Goal: Task Accomplishment & Management: Complete application form

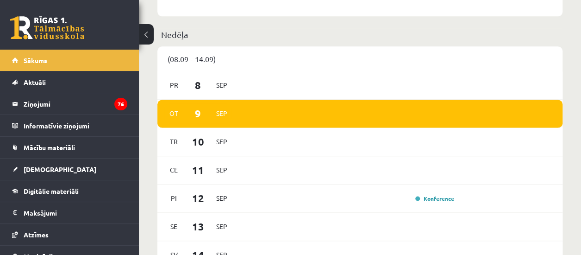
scroll to position [568, 0]
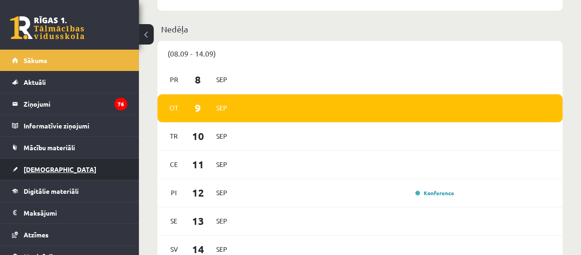
click at [30, 170] on span "[DEMOGRAPHIC_DATA]" at bounding box center [60, 169] width 73 height 8
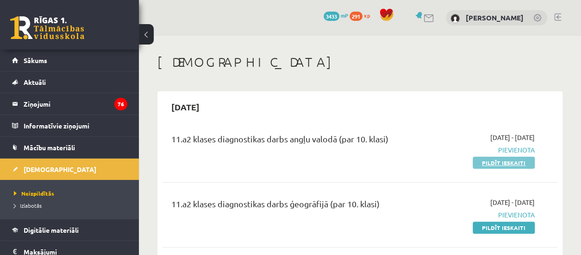
click at [489, 163] on link "Pildīt ieskaiti" at bounding box center [504, 162] width 62 height 12
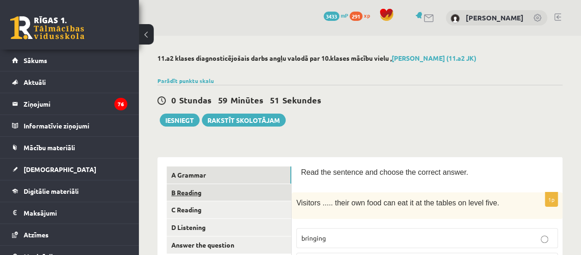
click at [213, 197] on link "B Reading" at bounding box center [229, 192] width 125 height 17
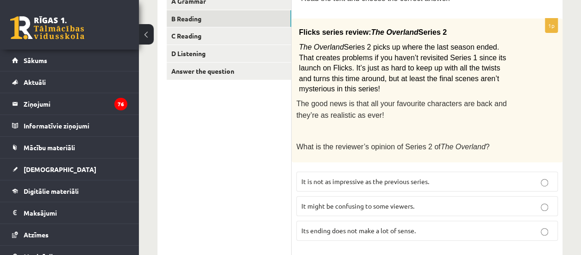
scroll to position [150, 0]
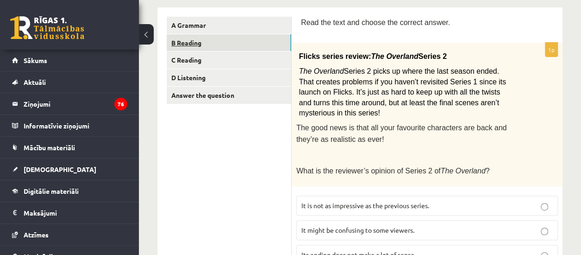
click at [273, 50] on link "B Reading" at bounding box center [229, 42] width 125 height 17
click at [268, 61] on link "C Reading" at bounding box center [229, 59] width 125 height 17
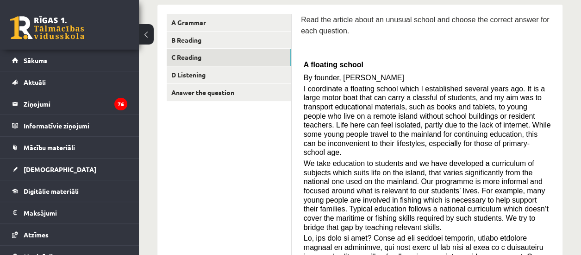
scroll to position [114, 0]
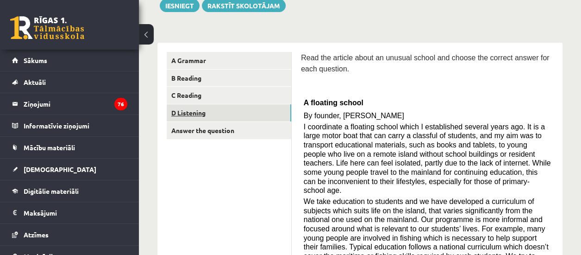
click at [201, 108] on link "D Listening" at bounding box center [229, 112] width 125 height 17
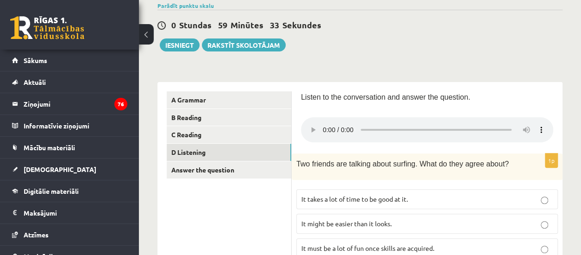
scroll to position [64, 0]
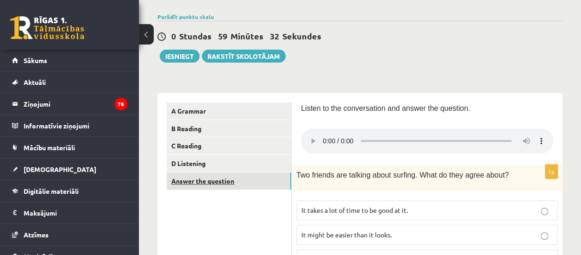
click at [206, 188] on link "Answer the question" at bounding box center [229, 180] width 125 height 17
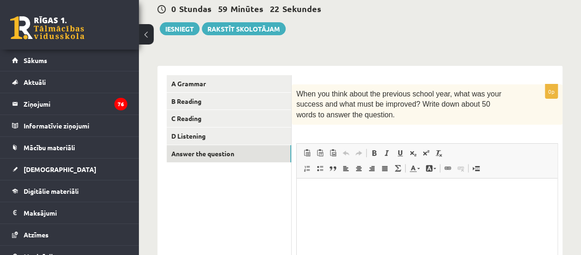
scroll to position [88, 0]
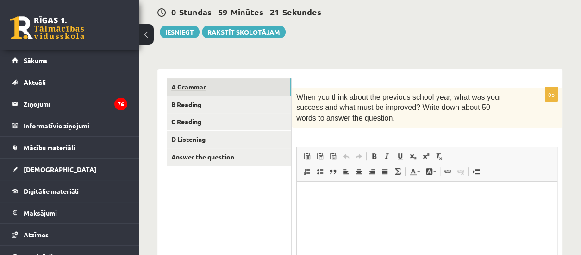
click at [237, 85] on link "A Grammar" at bounding box center [229, 86] width 125 height 17
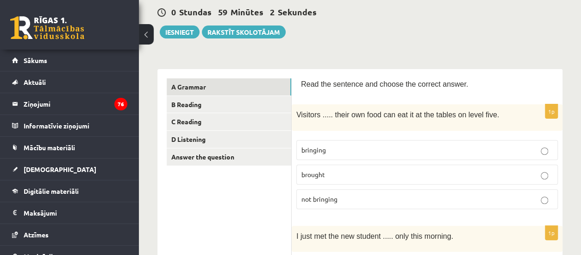
click at [369, 145] on p "bringing" at bounding box center [426, 150] width 251 height 10
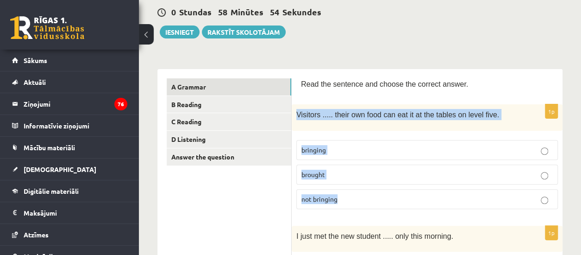
drag, startPoint x: 296, startPoint y: 113, endPoint x: 380, endPoint y: 212, distance: 130.1
click at [380, 212] on div "1p Visitors ..... their own food can eat it at the tables on level five. bringi…" at bounding box center [427, 160] width 271 height 112
copy div "Visitors ..... their own food can eat it at the tables on level five. bringing …"
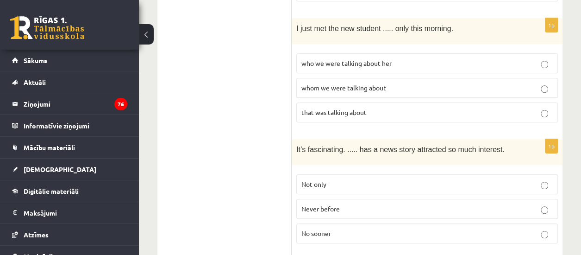
scroll to position [303, 0]
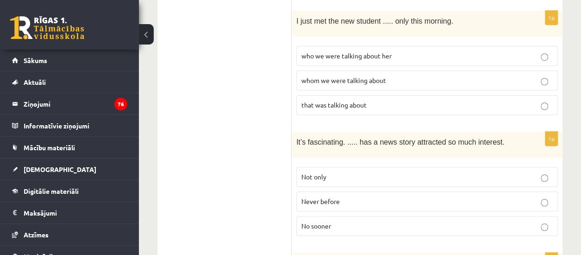
click at [462, 70] on label "whom we were talking about" at bounding box center [427, 80] width 262 height 20
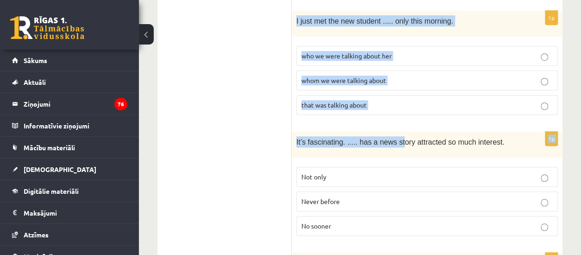
drag, startPoint x: 295, startPoint y: 14, endPoint x: 394, endPoint y: 137, distance: 157.6
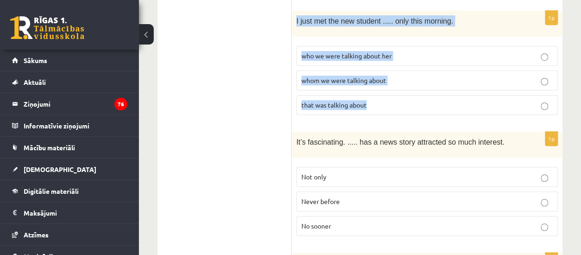
drag, startPoint x: 297, startPoint y: 19, endPoint x: 382, endPoint y: 114, distance: 128.2
click at [382, 114] on div "1p I just met the new student ..... only this morning. who we were talking abou…" at bounding box center [427, 67] width 271 height 112
copy div "I just met the new student ..... only this morning. who we were talking about h…"
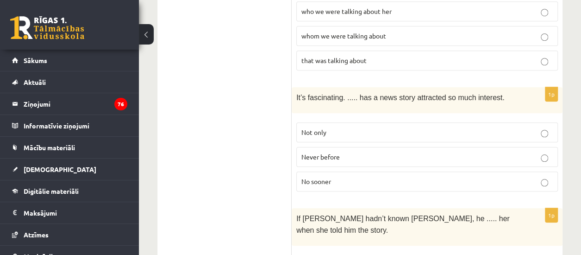
scroll to position [357, 0]
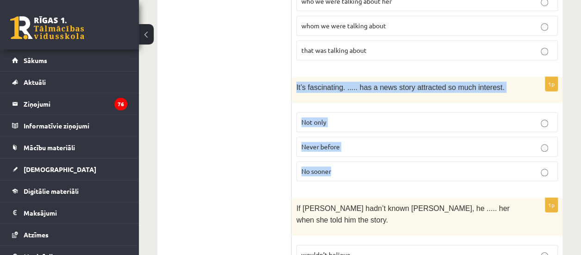
drag, startPoint x: 296, startPoint y: 80, endPoint x: 361, endPoint y: 180, distance: 119.2
click at [361, 180] on div "1p It’s fascinating. ..... has a news story attracted so much interest. Not onl…" at bounding box center [427, 133] width 271 height 112
copy div "It’s fascinating. ..... has a news story attracted so much interest. Not only N…"
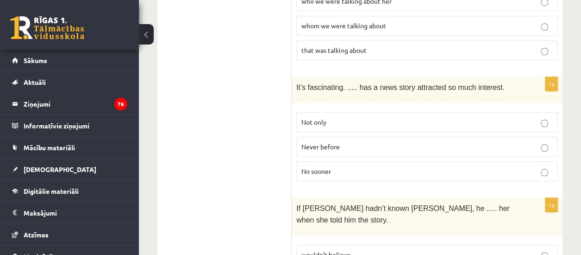
click at [310, 142] on span "Never before" at bounding box center [320, 146] width 38 height 8
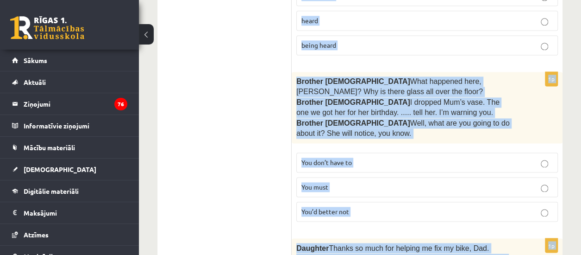
scroll to position [2479, 0]
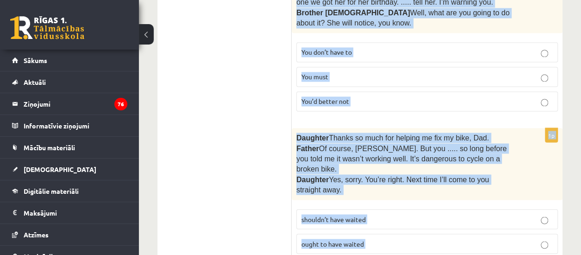
drag, startPoint x: 294, startPoint y: 69, endPoint x: 385, endPoint y: 228, distance: 183.5
copy form "If Tom hadn’t known Mariam, he ..... her when she told him the story. wouldn’t …"
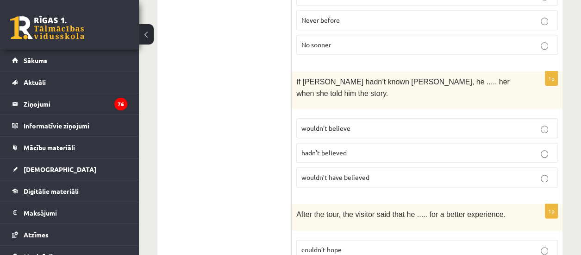
scroll to position [481, 0]
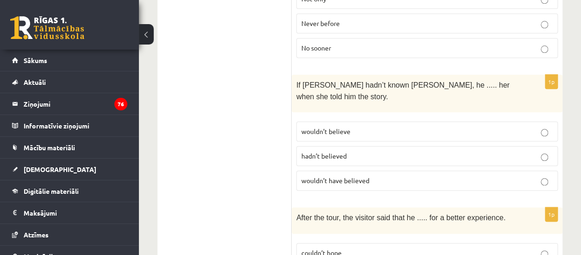
click at [315, 127] on span "wouldn’t believe" at bounding box center [325, 131] width 49 height 8
click at [319, 176] on span "wouldn’t have believed" at bounding box center [335, 180] width 68 height 8
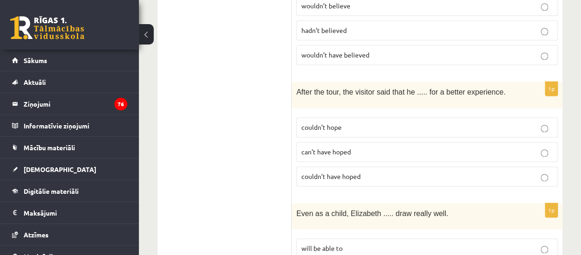
scroll to position [617, 0]
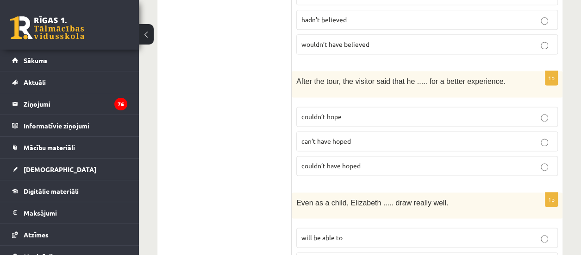
click at [404, 156] on label "couldn’t have hoped" at bounding box center [427, 166] width 262 height 20
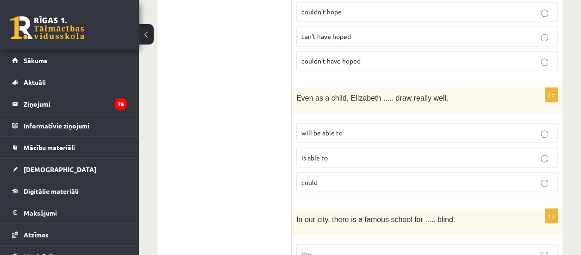
scroll to position [736, 0]
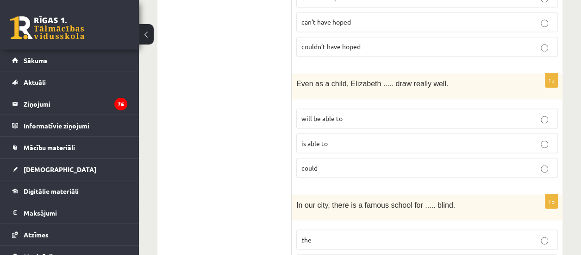
click at [343, 163] on p "could" at bounding box center [426, 168] width 251 height 10
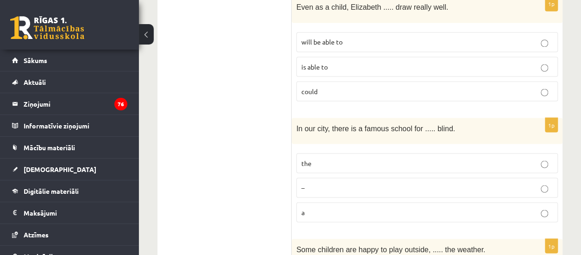
scroll to position [826, 0]
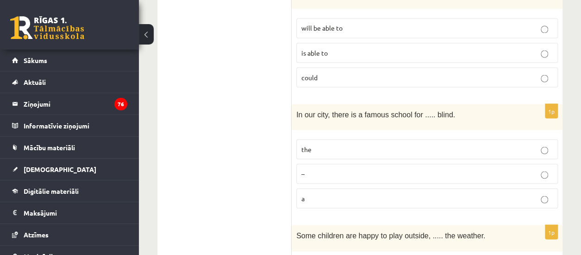
click at [344, 139] on label "the" at bounding box center [427, 149] width 262 height 20
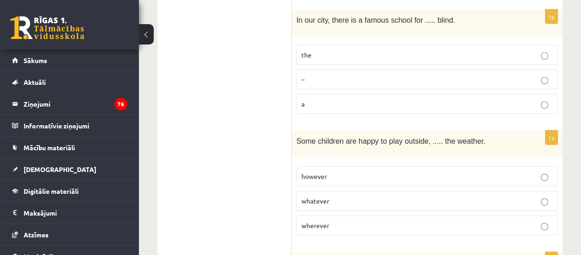
scroll to position [945, 0]
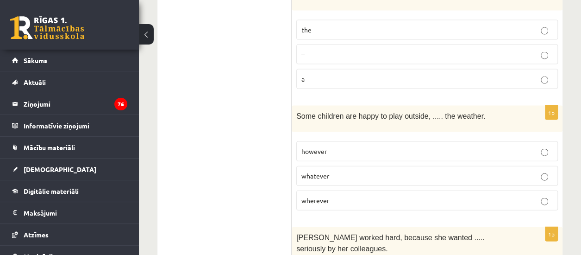
click at [390, 171] on p "whatever" at bounding box center [426, 176] width 251 height 10
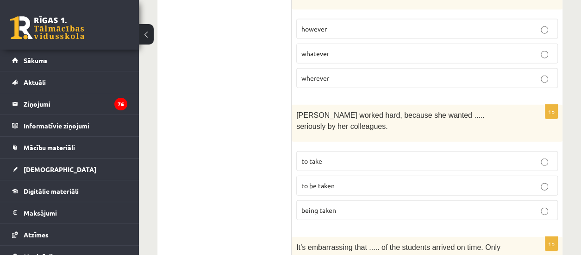
scroll to position [1071, 0]
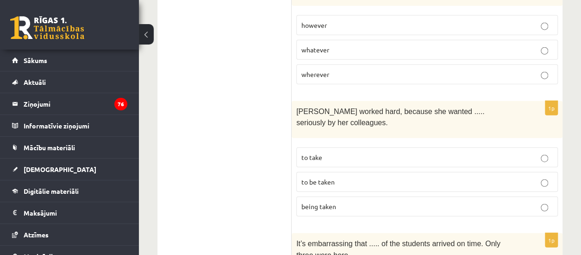
click at [385, 177] on p "to be taken" at bounding box center [426, 182] width 251 height 10
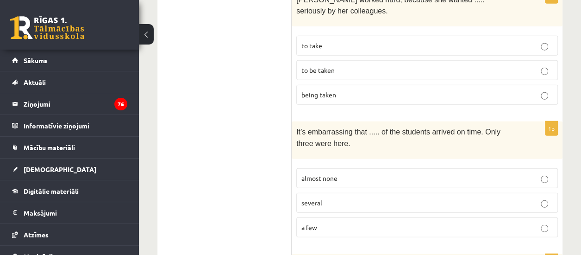
scroll to position [1189, 0]
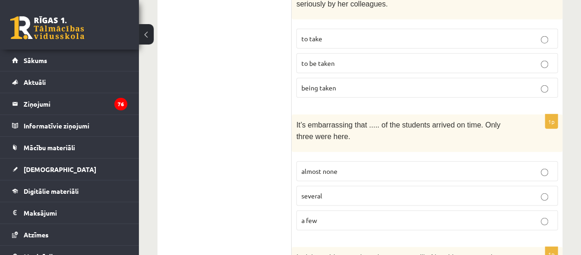
click at [377, 161] on label "almost none" at bounding box center [427, 171] width 262 height 20
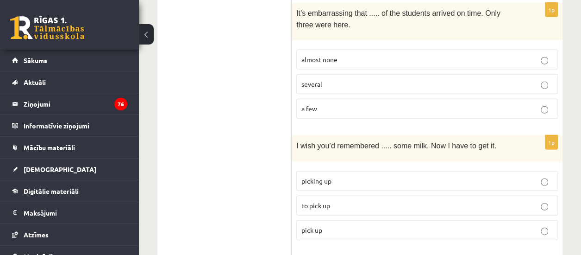
scroll to position [1312, 0]
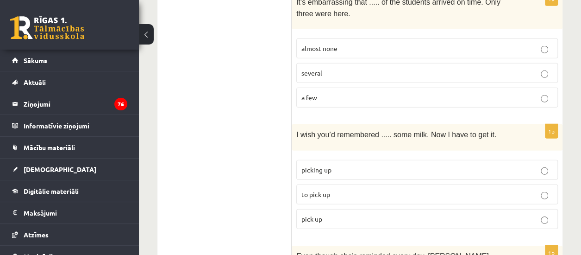
click at [381, 189] on p "to pick up" at bounding box center [426, 194] width 251 height 10
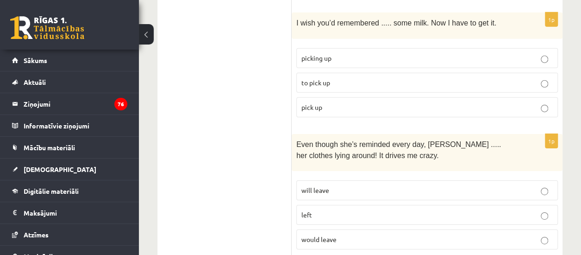
scroll to position [1459, 0]
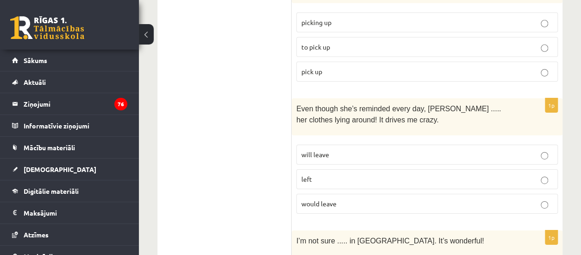
click at [432, 199] on p "would leave" at bounding box center [426, 204] width 251 height 10
click at [325, 144] on label "will leave" at bounding box center [427, 154] width 262 height 20
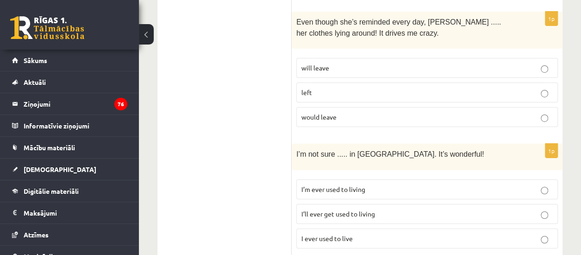
scroll to position [1574, 0]
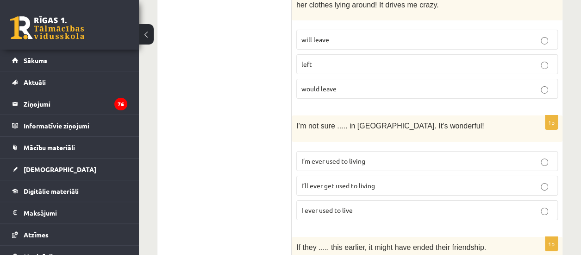
click at [333, 181] on span "I’ll ever get used to living" at bounding box center [338, 185] width 74 height 8
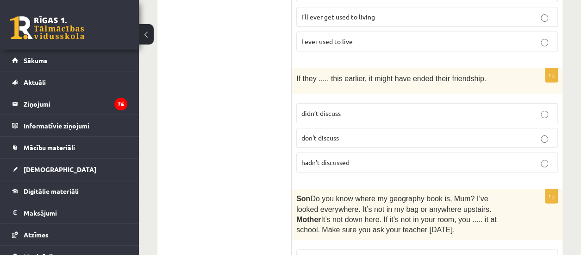
scroll to position [1760, 0]
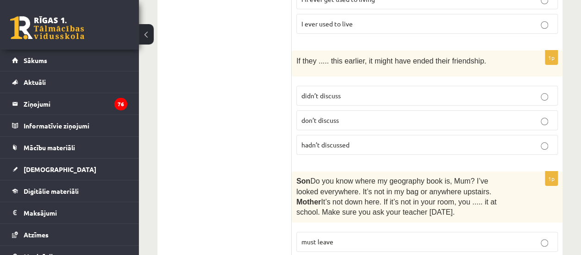
click at [319, 140] on span "hadn’t discussed" at bounding box center [325, 144] width 48 height 8
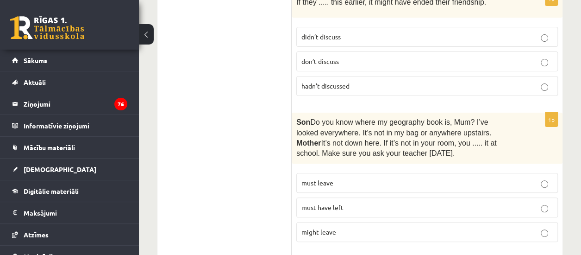
scroll to position [1826, 0]
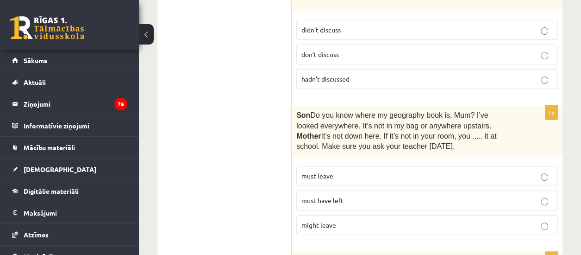
click at [345, 195] on p "must have left" at bounding box center [426, 200] width 251 height 10
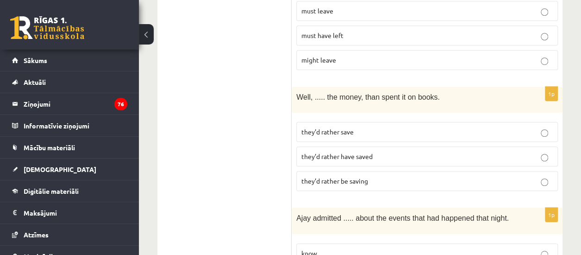
scroll to position [2005, 0]
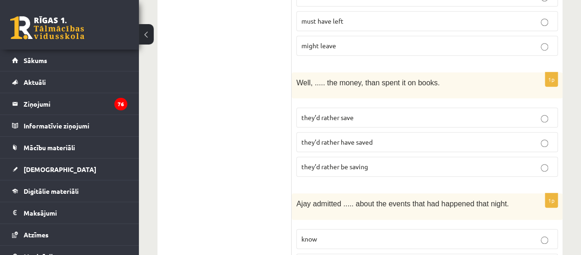
click at [352, 138] on span "they’d rather have saved" at bounding box center [336, 142] width 71 height 8
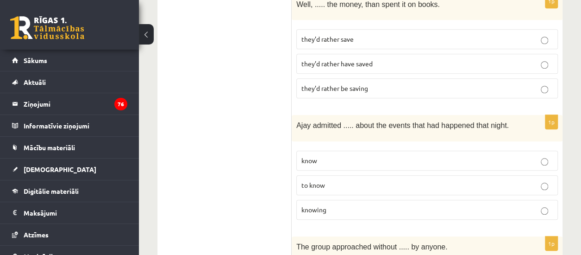
scroll to position [2087, 0]
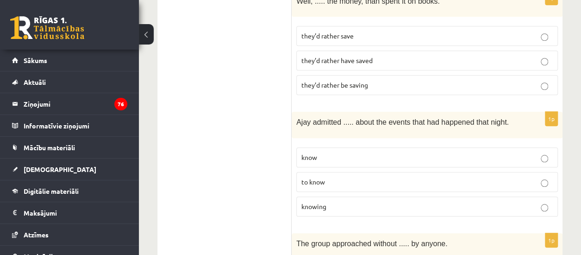
click at [375, 201] on p "knowing" at bounding box center [426, 206] width 251 height 10
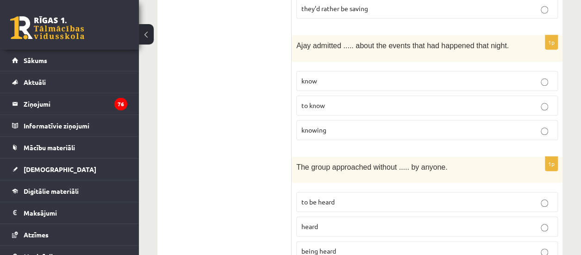
scroll to position [2184, 0]
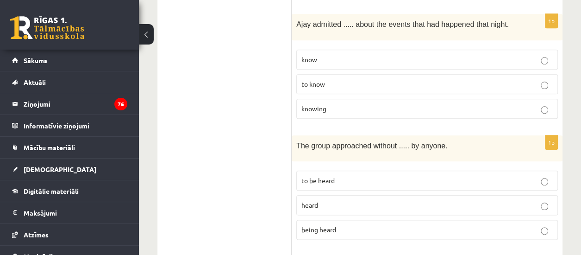
click at [328, 219] on label "being heard" at bounding box center [427, 229] width 262 height 20
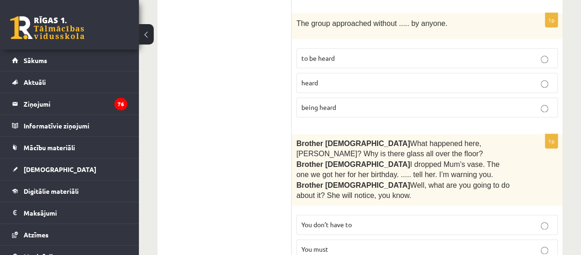
scroll to position [2317, 0]
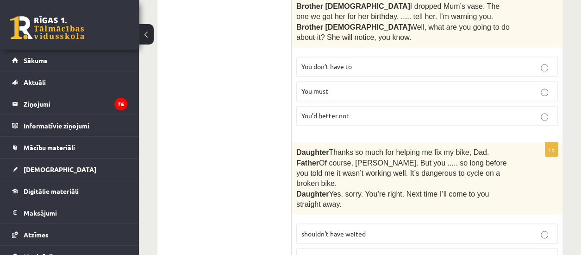
scroll to position [2479, 0]
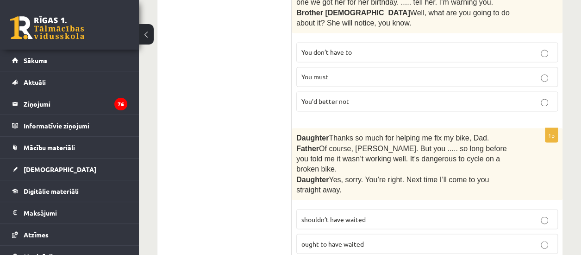
click at [341, 214] on span "shouldn’t have waited" at bounding box center [333, 218] width 64 height 8
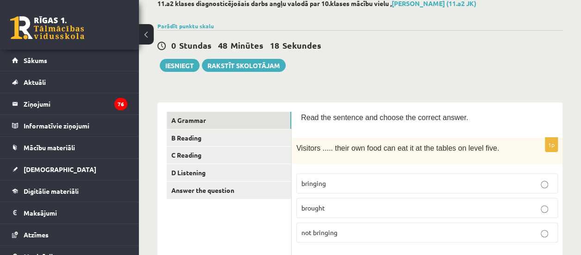
scroll to position [62, 0]
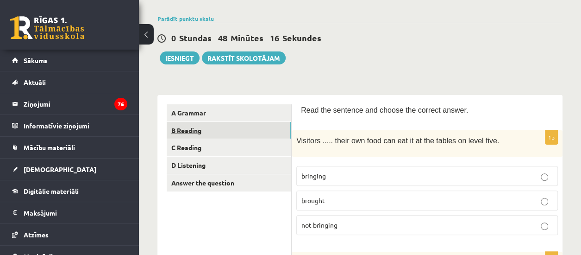
click at [181, 126] on link "B Reading" at bounding box center [229, 130] width 125 height 17
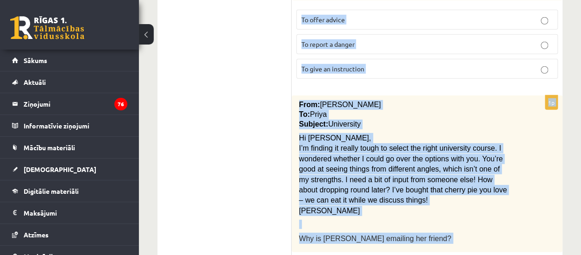
scroll to position [1295, 0]
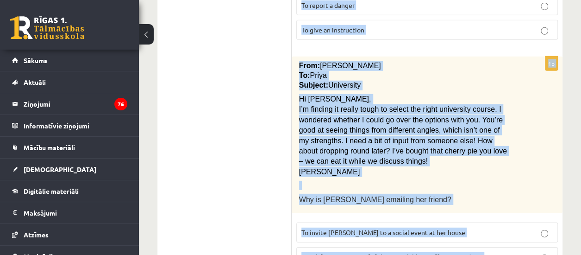
drag, startPoint x: 301, startPoint y: 39, endPoint x: 487, endPoint y: 224, distance: 261.9
copy form "Read the text and choose the correct answer. 1p Flicks series review: The Overl…"
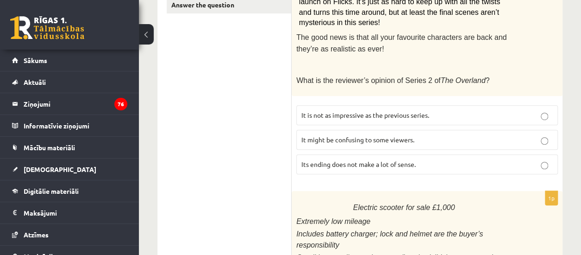
scroll to position [238, 0]
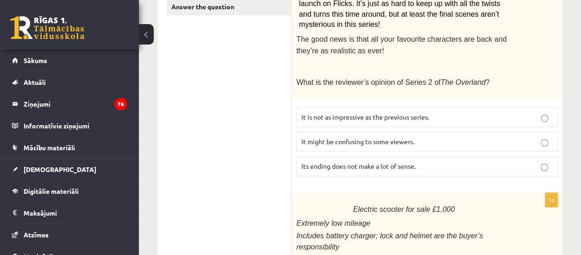
click at [458, 142] on label "It might be confusing to some viewers." at bounding box center [427, 141] width 262 height 20
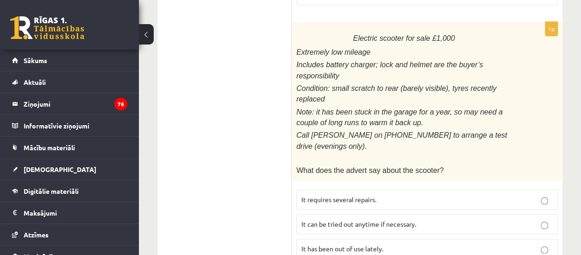
scroll to position [413, 0]
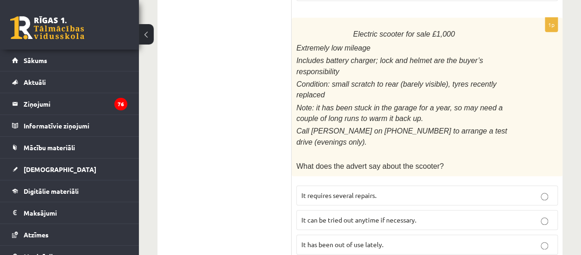
click at [335, 239] on p "It has been out of use lately." at bounding box center [426, 244] width 251 height 10
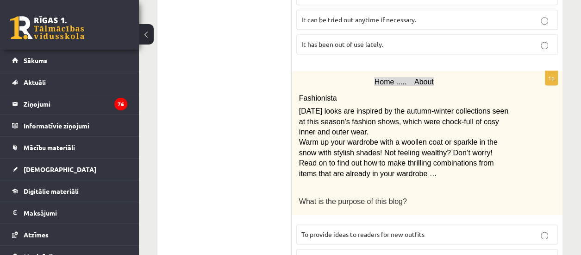
scroll to position [619, 0]
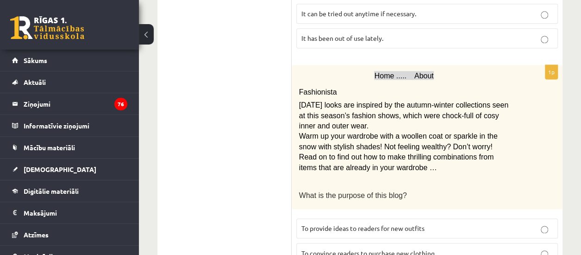
click at [340, 224] on span "To provide ideas to readers for new outfits" at bounding box center [362, 228] width 123 height 8
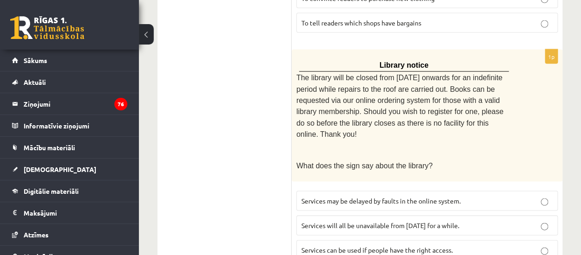
scroll to position [877, 0]
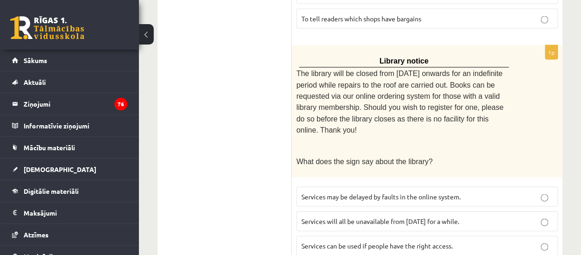
click at [460, 241] on p "Services can be used if people have the right access." at bounding box center [426, 246] width 251 height 10
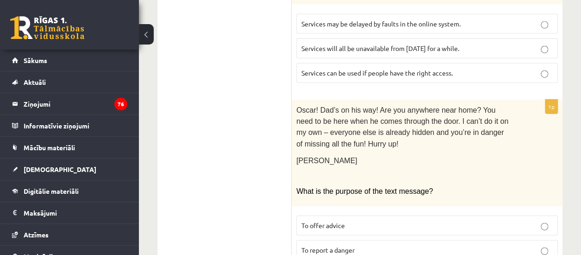
scroll to position [1053, 0]
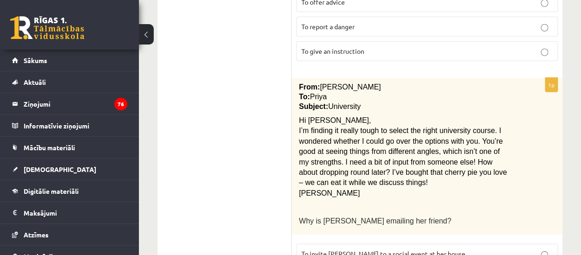
scroll to position [1277, 0]
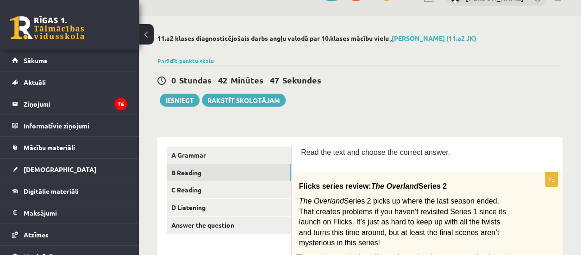
scroll to position [54, 0]
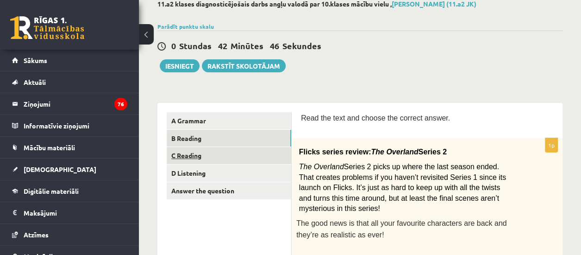
click at [246, 151] on link "C Reading" at bounding box center [229, 155] width 125 height 17
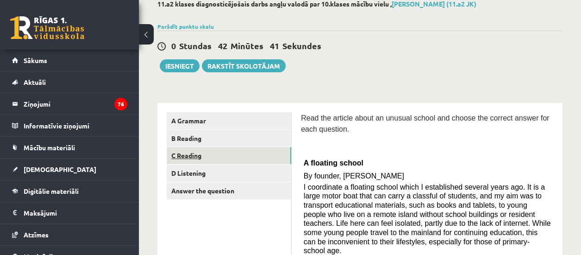
click at [249, 150] on link "C Reading" at bounding box center [229, 155] width 125 height 17
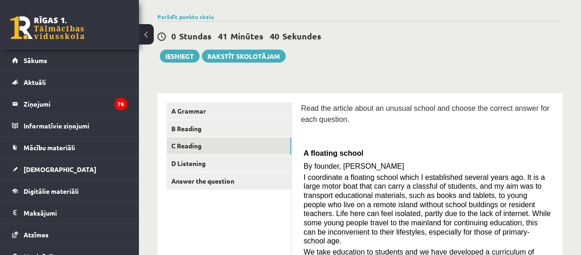
scroll to position [296, 0]
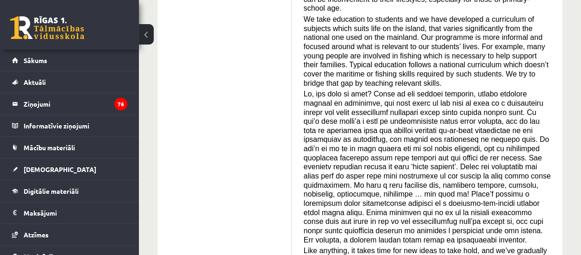
drag, startPoint x: 579, startPoint y: 73, endPoint x: 582, endPoint y: 77, distance: 5.9
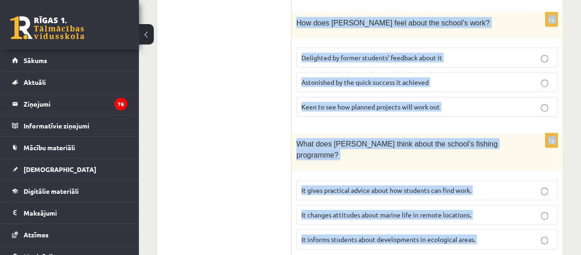
scroll to position [1133, 0]
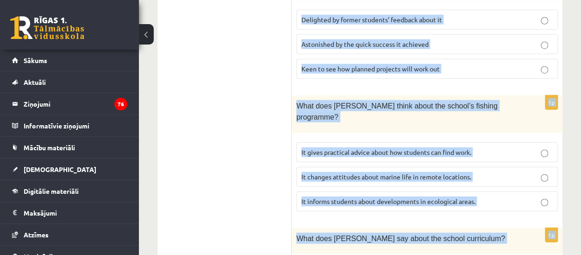
drag, startPoint x: 298, startPoint y: 112, endPoint x: 526, endPoint y: 231, distance: 257.4
drag, startPoint x: 299, startPoint y: 27, endPoint x: 530, endPoint y: 225, distance: 304.1
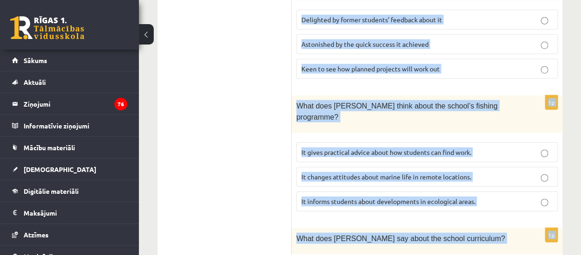
copy form "Read the article about an unusual school and choose the correct answer for each…"
drag, startPoint x: 122, startPoint y: 41, endPoint x: 221, endPoint y: 109, distance: 119.9
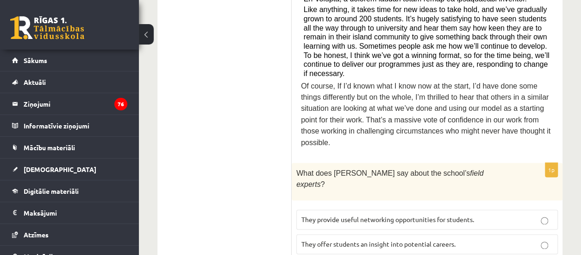
scroll to position [541, 0]
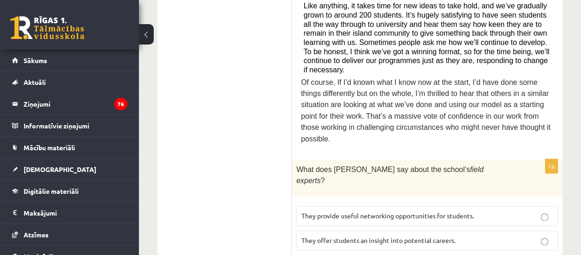
click at [335, 230] on label "They offer students an insight into potential careers." at bounding box center [427, 240] width 262 height 20
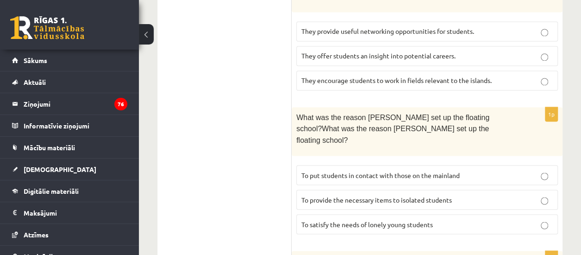
scroll to position [727, 0]
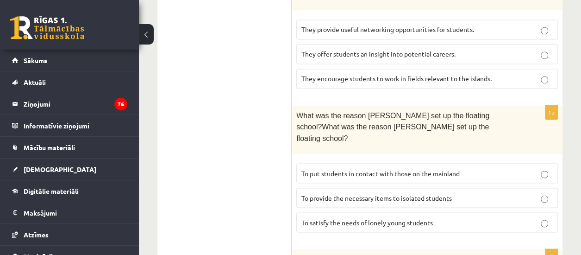
click at [357, 193] on span "To provide the necessary items to isolated students" at bounding box center [376, 197] width 150 height 8
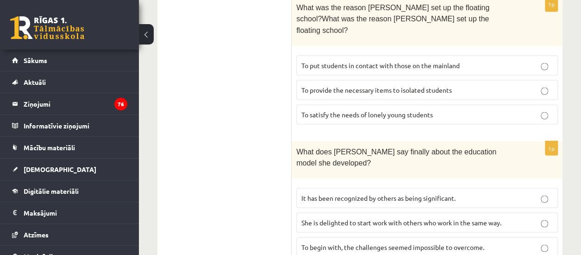
scroll to position [840, 0]
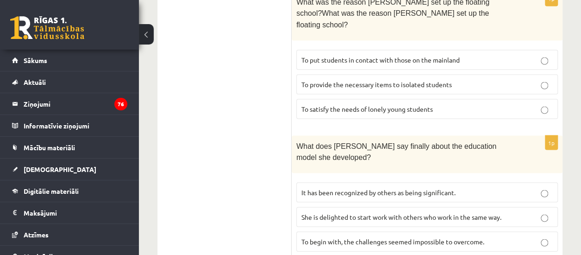
click at [370, 188] on span "It has been recognized by others as being significant." at bounding box center [378, 192] width 154 height 8
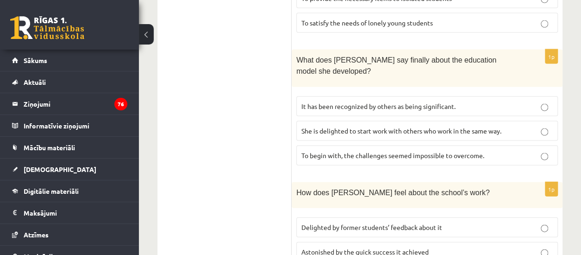
scroll to position [937, 0]
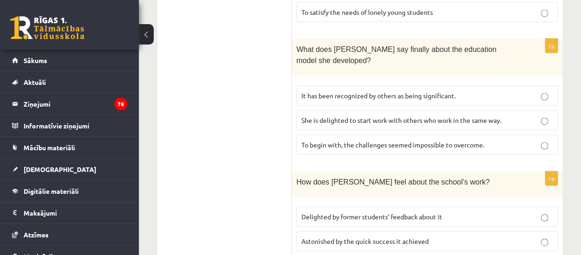
click at [369, 212] on span "Delighted by former students’ feedback about it" at bounding box center [371, 216] width 141 height 8
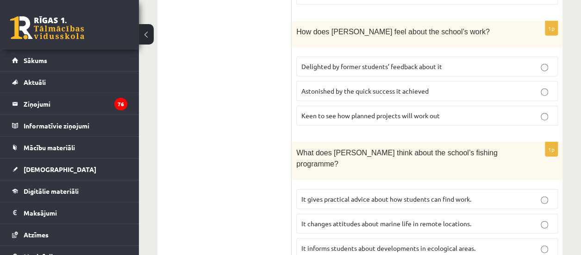
scroll to position [1090, 0]
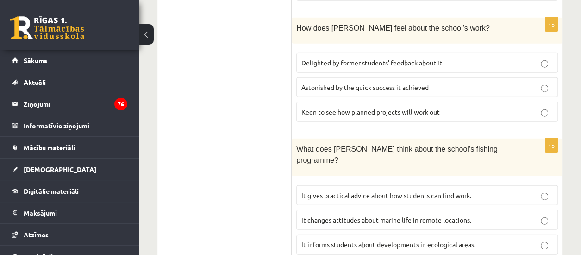
click at [342, 239] on p "It informs students about developments in ecological areas." at bounding box center [426, 244] width 251 height 10
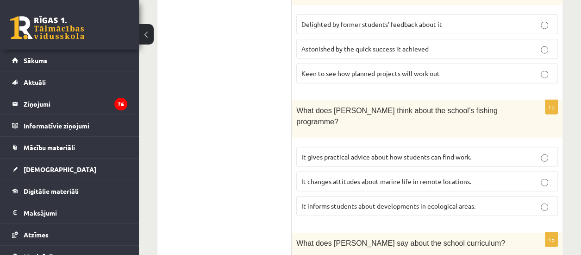
scroll to position [1133, 0]
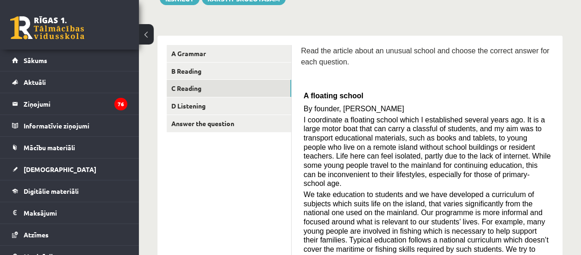
scroll to position [112, 0]
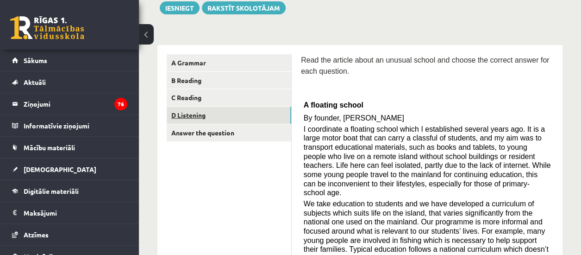
click at [199, 110] on link "D Listening" at bounding box center [229, 114] width 125 height 17
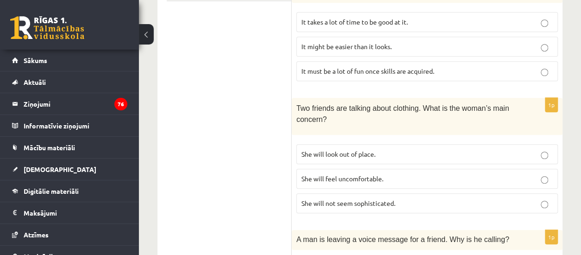
scroll to position [251, 0]
click at [523, 150] on p "She will look out of place." at bounding box center [426, 155] width 251 height 10
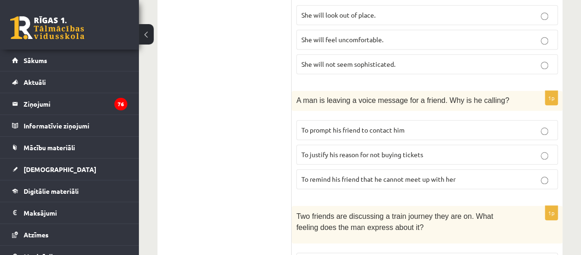
scroll to position [401, 0]
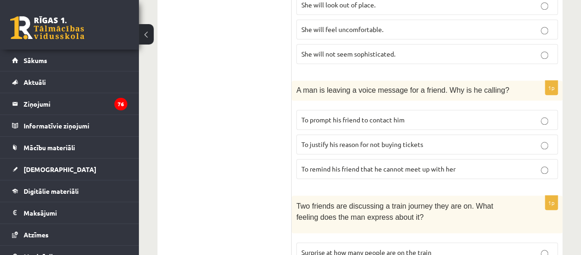
click at [318, 144] on label "To justify his reason for not buying tickets" at bounding box center [427, 144] width 262 height 20
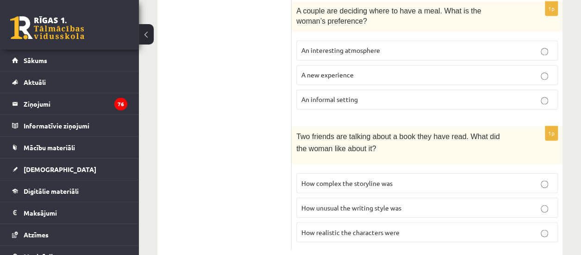
scroll to position [737, 0]
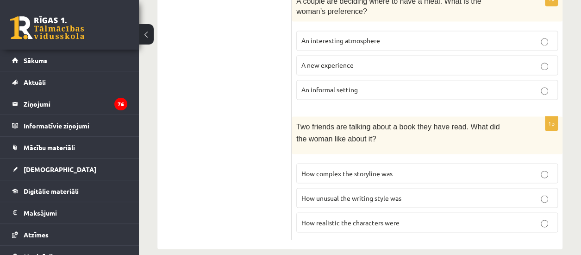
click at [502, 215] on label "How realistic the characters were" at bounding box center [427, 222] width 262 height 20
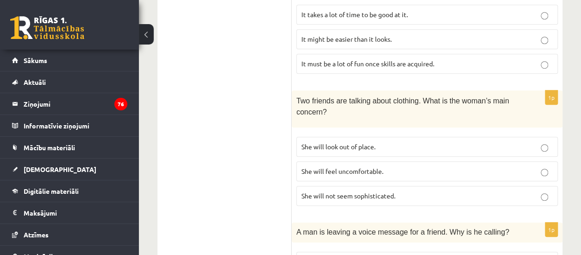
scroll to position [264, 0]
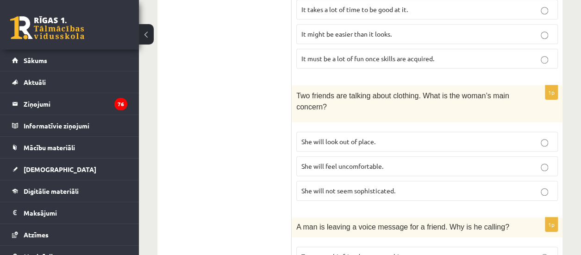
click at [472, 192] on label "She will not seem sophisticated." at bounding box center [427, 191] width 262 height 20
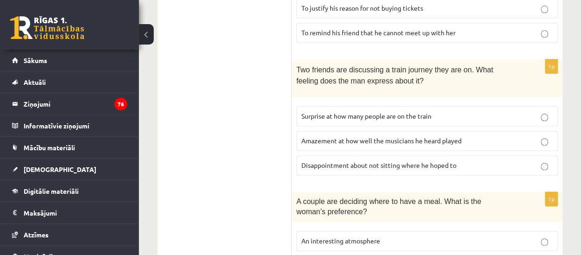
scroll to position [536, 0]
click at [529, 161] on p "Disappointment about not sitting where he hoped to" at bounding box center [426, 166] width 251 height 10
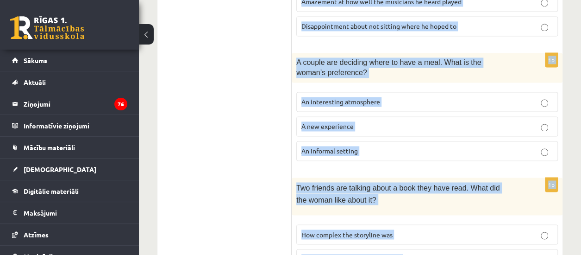
scroll to position [737, 0]
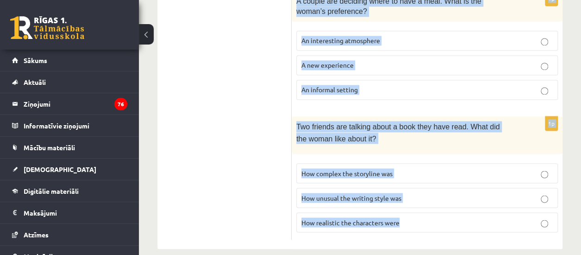
drag, startPoint x: 295, startPoint y: 114, endPoint x: 417, endPoint y: 226, distance: 165.1
copy form "Two friends are talking about surfing. What do they agree about? It takes a lot…"
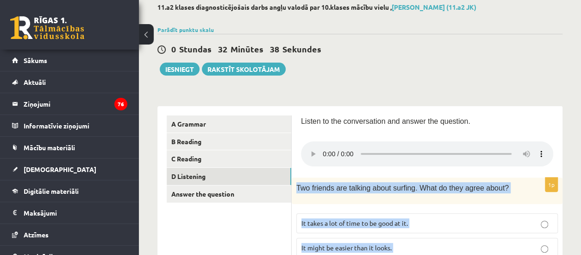
scroll to position [0, 0]
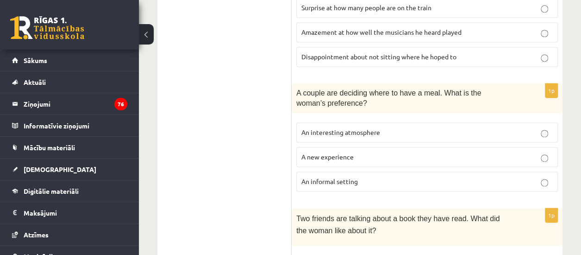
scroll to position [643, 0]
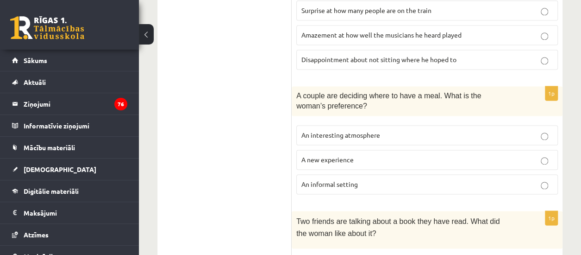
click at [444, 179] on p "An informal setting" at bounding box center [426, 184] width 251 height 10
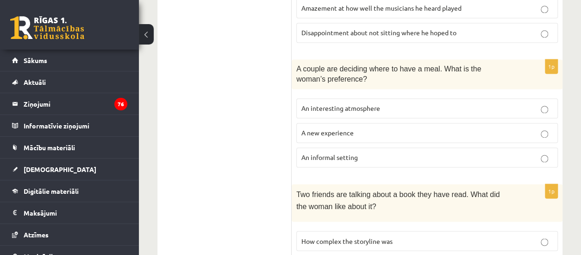
scroll to position [644, 0]
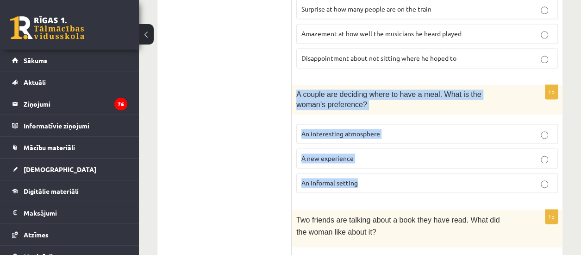
drag, startPoint x: 295, startPoint y: 82, endPoint x: 395, endPoint y: 181, distance: 141.1
click at [395, 181] on div "1p A couple are deciding where to have a meal. What is the woman’s preference? …" at bounding box center [427, 143] width 271 height 116
copy div "A couple are deciding where to have a meal. What is the woman’s preference? An …"
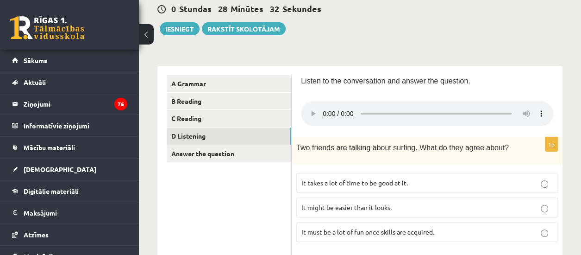
scroll to position [88, 0]
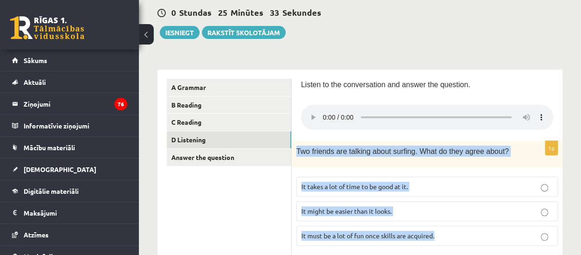
drag, startPoint x: 297, startPoint y: 147, endPoint x: 450, endPoint y: 245, distance: 181.8
click at [450, 245] on div "1p Two friends are talking about surfing. What do they agree about? It takes a …" at bounding box center [427, 197] width 271 height 112
drag, startPoint x: 450, startPoint y: 245, endPoint x: 317, endPoint y: 141, distance: 168.8
click at [317, 141] on div "Two friends are talking about surfing. What do they agree about?" at bounding box center [427, 154] width 271 height 26
copy div "Two friends are talking about surfing. What do they agree about? It takes a lot…"
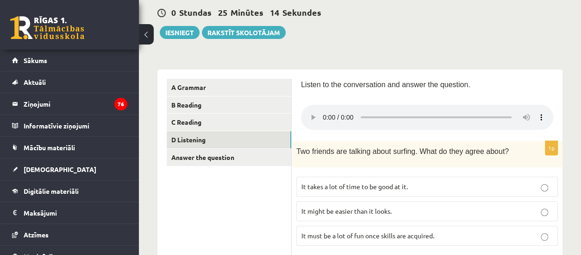
click at [349, 189] on label "It takes a lot of time to be good at it." at bounding box center [427, 186] width 262 height 20
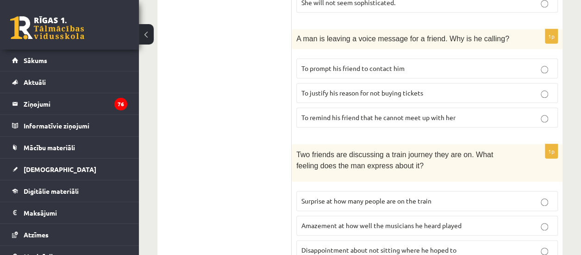
scroll to position [454, 0]
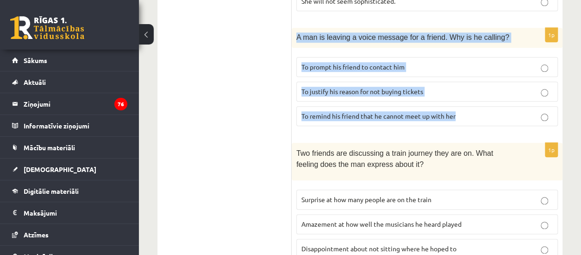
drag, startPoint x: 295, startPoint y: 32, endPoint x: 462, endPoint y: 124, distance: 190.2
click at [462, 124] on div "1p A man is leaving a voice message for a friend. Why is he calling? To prompt …" at bounding box center [427, 80] width 271 height 105
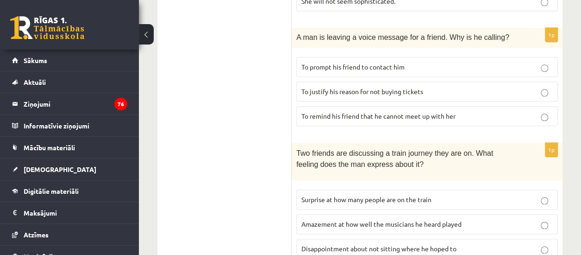
drag, startPoint x: 462, startPoint y: 124, endPoint x: 421, endPoint y: 128, distance: 41.4
click at [421, 128] on form "Listen to the conversation and answer the question. 1p Two friends are talking …" at bounding box center [427, 117] width 252 height 810
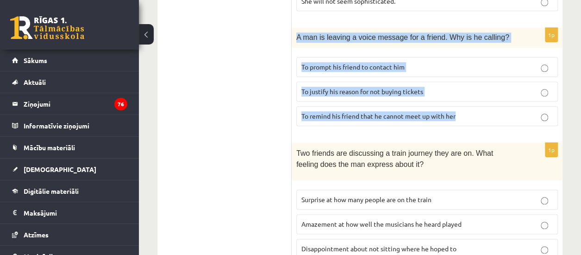
drag, startPoint x: 294, startPoint y: 30, endPoint x: 468, endPoint y: 125, distance: 198.5
click at [468, 125] on div "1p A man is leaving a voice message for a friend. Why is he calling? To prompt …" at bounding box center [427, 80] width 271 height 105
copy div "A man is leaving a voice message for a friend. Why is he calling? To prompt his…"
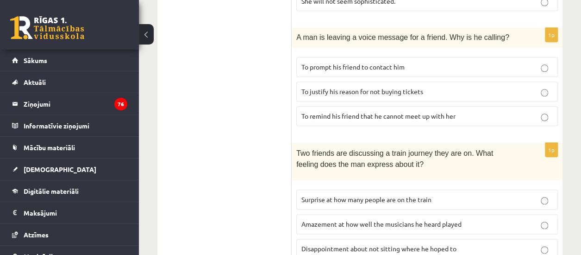
click at [271, 162] on ul "A Grammar B Reading C Reading D Listening Answer the question" at bounding box center [229, 117] width 125 height 810
click at [427, 62] on p "To prompt his friend to contact him" at bounding box center [426, 67] width 251 height 10
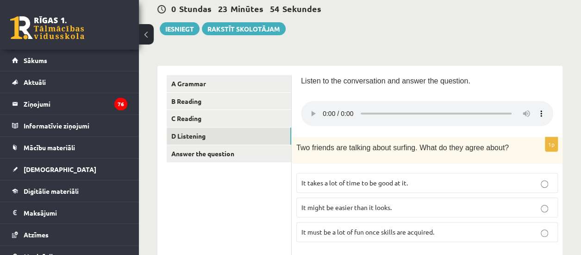
scroll to position [95, 0]
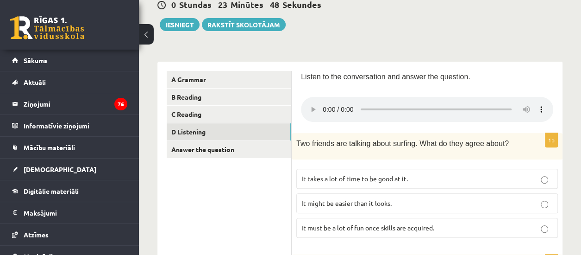
click at [425, 94] on div "Listen to the conversation and answer the question." at bounding box center [427, 97] width 252 height 53
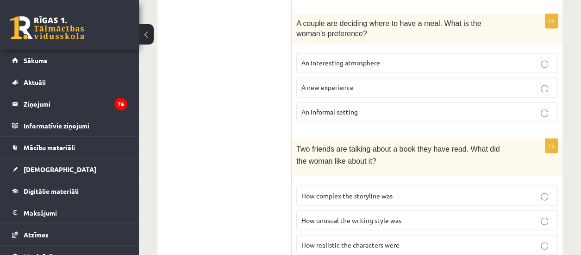
scroll to position [737, 0]
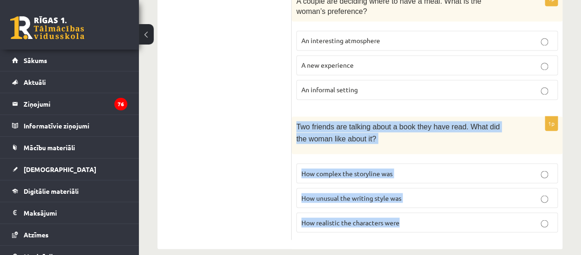
drag, startPoint x: 294, startPoint y: 113, endPoint x: 437, endPoint y: 229, distance: 184.4
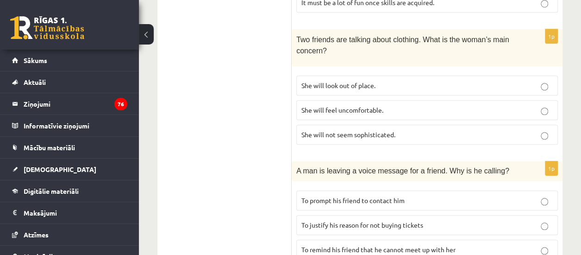
scroll to position [323, 0]
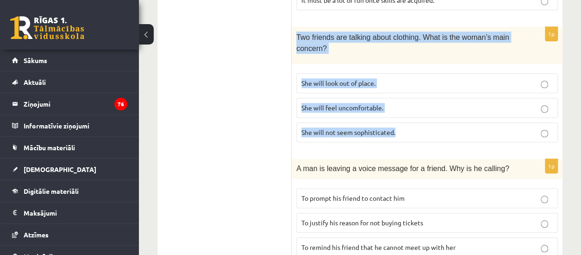
drag, startPoint x: 297, startPoint y: 34, endPoint x: 415, endPoint y: 144, distance: 160.8
click at [415, 144] on div "1p Two friends are talking about clothing. What is the woman’s main concern? Sh…" at bounding box center [427, 88] width 271 height 123
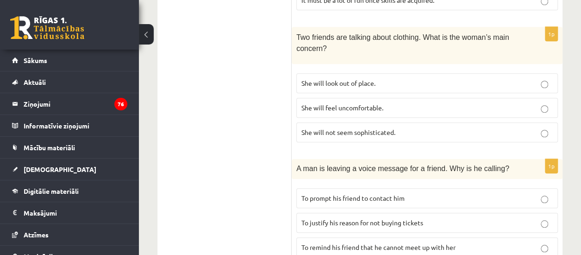
click at [415, 144] on div "1p Two friends are talking about clothing. What is the woman’s main concern? Sh…" at bounding box center [427, 88] width 271 height 123
click at [395, 103] on p "She will feel uncomfortable." at bounding box center [426, 108] width 251 height 10
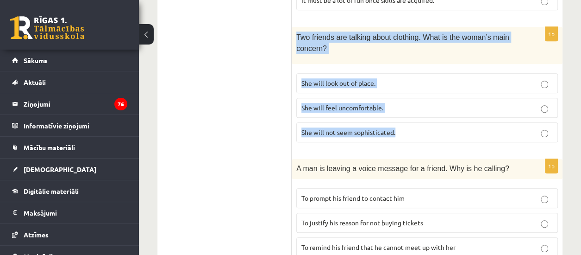
drag, startPoint x: 292, startPoint y: 31, endPoint x: 413, endPoint y: 138, distance: 161.7
click at [413, 138] on div "1p Two friends are talking about clothing. What is the woman’s main concern? Sh…" at bounding box center [427, 88] width 271 height 123
click at [413, 138] on fieldset "She will look out of place. She will feel uncomfortable. She will not seem soph…" at bounding box center [427, 107] width 262 height 76
drag, startPoint x: 295, startPoint y: 31, endPoint x: 420, endPoint y: 140, distance: 166.4
click at [420, 140] on div "1p Two friends are talking about clothing. What is the woman’s main concern? Sh…" at bounding box center [427, 88] width 271 height 123
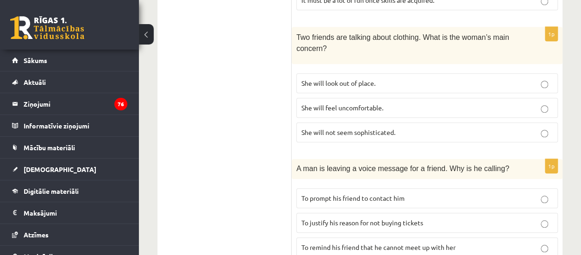
click at [248, 139] on ul "A Grammar B Reading C Reading D Listening Answer the question" at bounding box center [229, 249] width 125 height 810
click at [344, 82] on span "She will look out of place." at bounding box center [338, 83] width 74 height 8
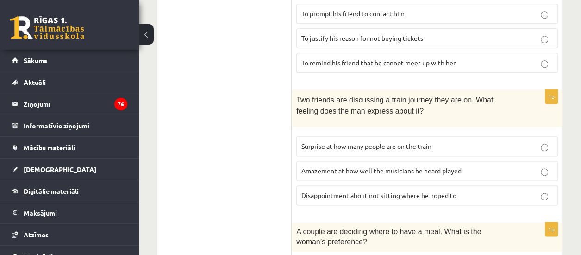
scroll to position [508, 0]
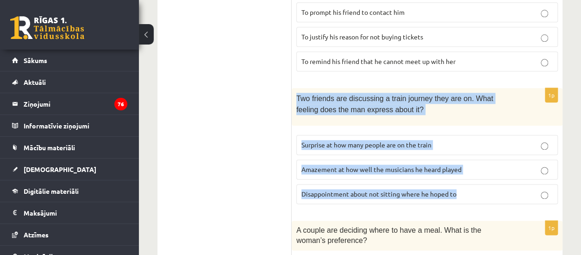
drag, startPoint x: 295, startPoint y: 90, endPoint x: 463, endPoint y: 198, distance: 199.1
click at [463, 198] on div "1p Two friends are discussing a train journey they are on. What feeling does th…" at bounding box center [427, 149] width 271 height 123
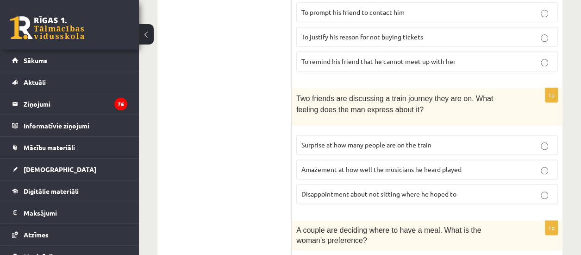
click at [264, 119] on ul "A Grammar B Reading C Reading D Listening Answer the question" at bounding box center [229, 63] width 125 height 810
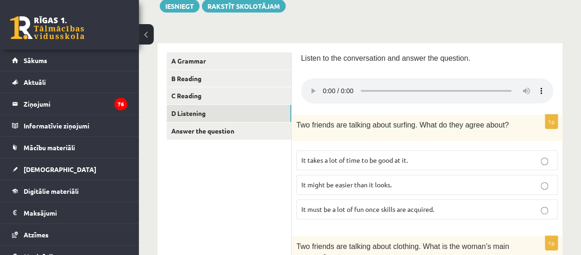
scroll to position [116, 0]
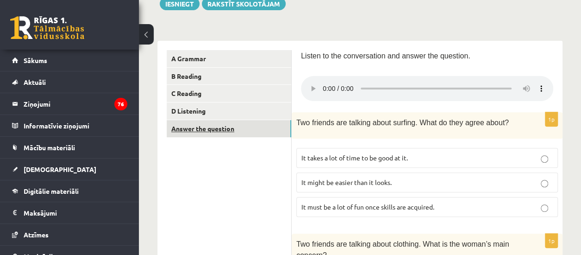
click at [214, 130] on link "Answer the question" at bounding box center [229, 128] width 125 height 17
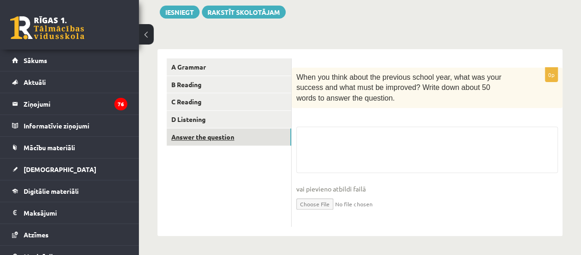
scroll to position [108, 0]
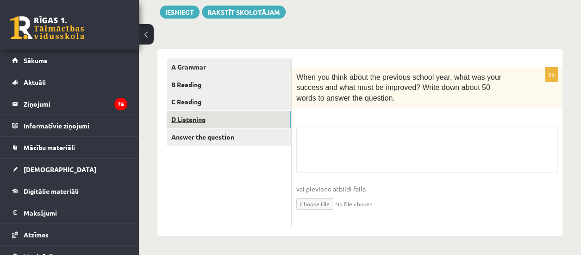
click at [204, 120] on link "D Listening" at bounding box center [229, 119] width 125 height 17
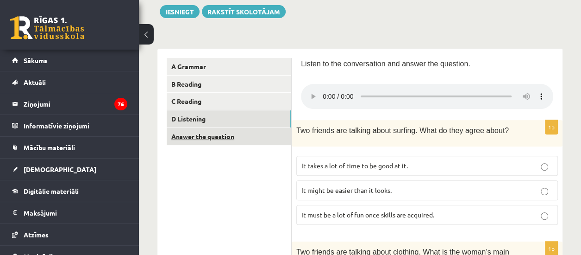
click at [200, 137] on link "Answer the question" at bounding box center [229, 136] width 125 height 17
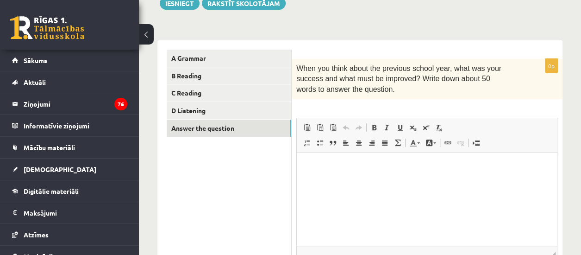
scroll to position [114, 0]
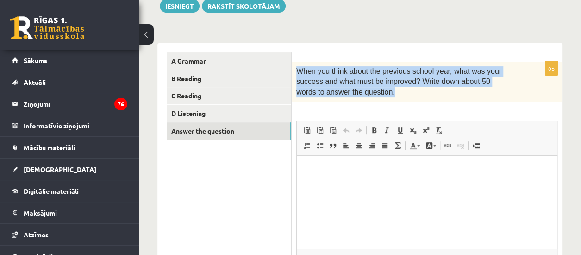
drag, startPoint x: 294, startPoint y: 70, endPoint x: 340, endPoint y: 96, distance: 52.0
click at [340, 96] on div "When you think about the previous school year, what was your success and what m…" at bounding box center [427, 82] width 271 height 40
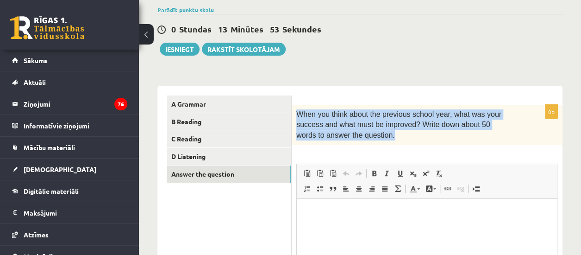
scroll to position [65, 0]
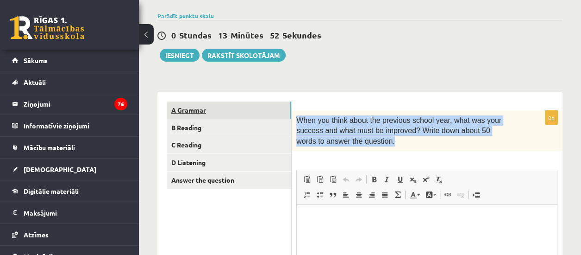
click at [254, 113] on link "A Grammar" at bounding box center [229, 109] width 125 height 17
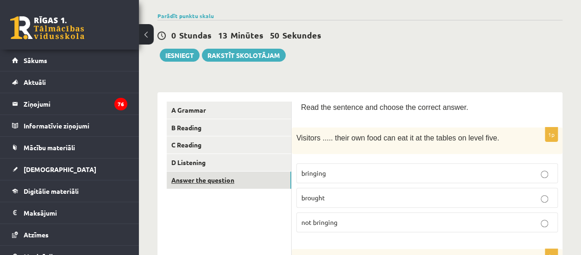
click at [245, 181] on link "Answer the question" at bounding box center [229, 179] width 125 height 17
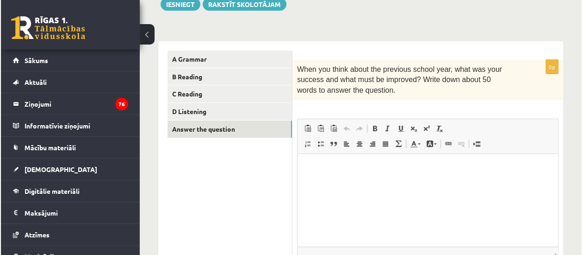
scroll to position [117, 0]
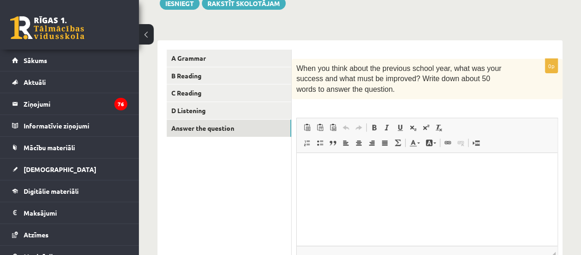
click at [366, 169] on p "Editor, wiswyg-editor-user-answer-47024865874400" at bounding box center [427, 167] width 242 height 10
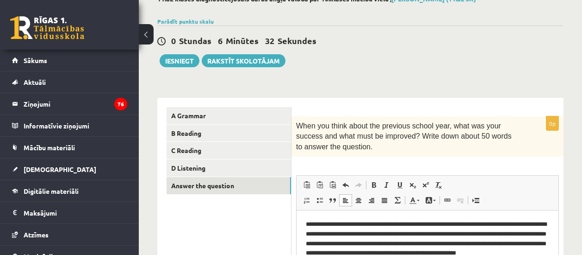
scroll to position [43, 0]
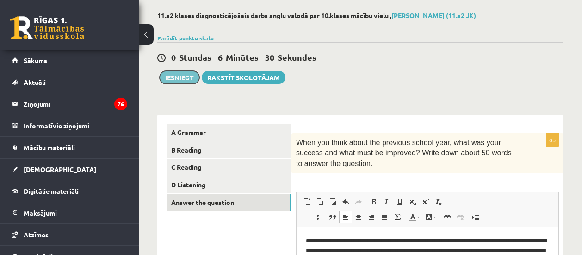
click at [180, 73] on button "Iesniegt" at bounding box center [180, 77] width 40 height 13
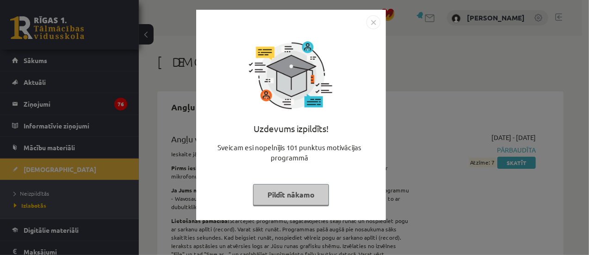
click at [293, 193] on button "Pildīt nākamo" at bounding box center [291, 194] width 76 height 21
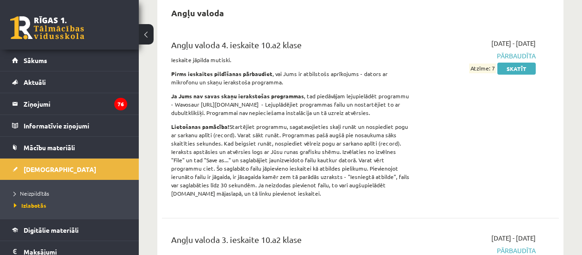
scroll to position [121, 0]
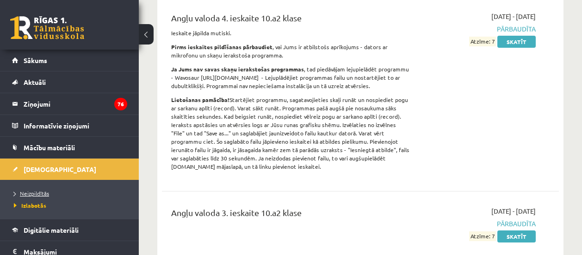
click at [61, 195] on link "Neizpildītās" at bounding box center [72, 193] width 116 height 8
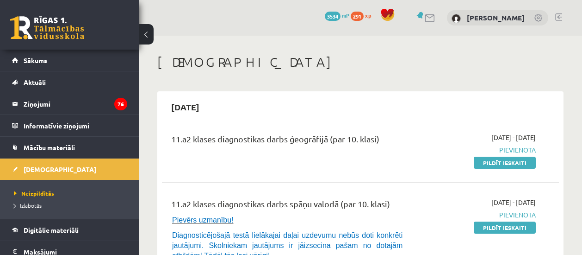
scroll to position [167, 0]
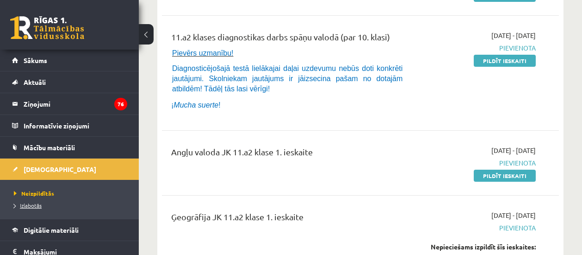
click at [27, 201] on span "Izlabotās" at bounding box center [28, 204] width 28 height 7
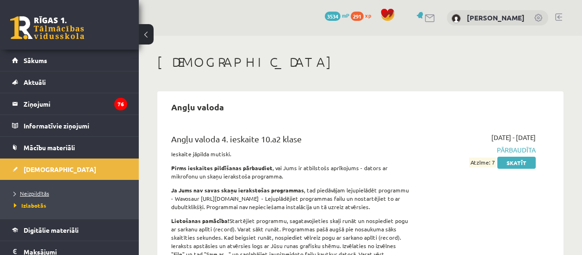
click at [31, 192] on span "Neizpildītās" at bounding box center [31, 192] width 35 height 7
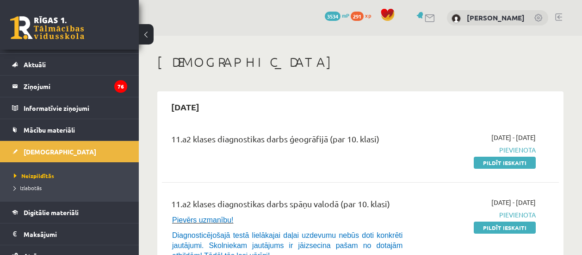
scroll to position [19, 0]
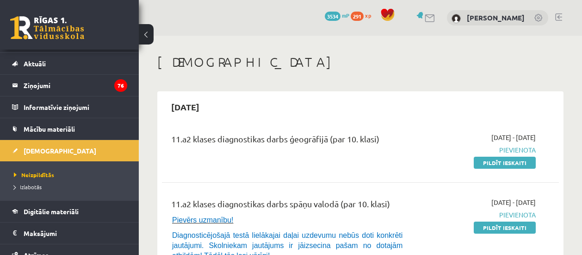
click at [41, 190] on li "Izlabotās" at bounding box center [72, 187] width 116 height 12
click at [31, 185] on span "Izlabotās" at bounding box center [30, 186] width 32 height 7
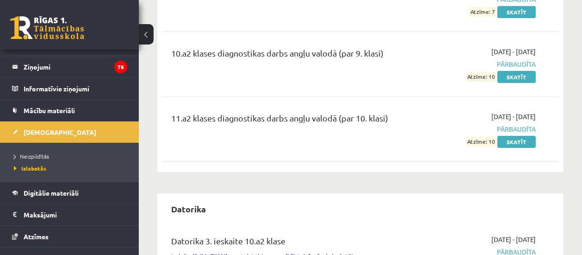
scroll to position [493, 0]
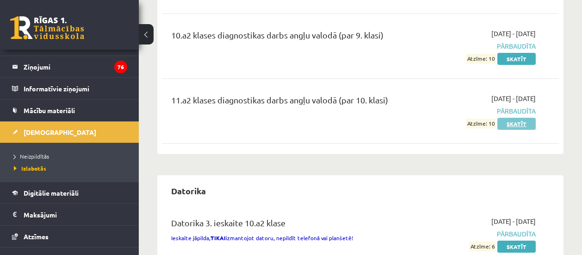
click at [520, 124] on link "Skatīt" at bounding box center [517, 124] width 38 height 12
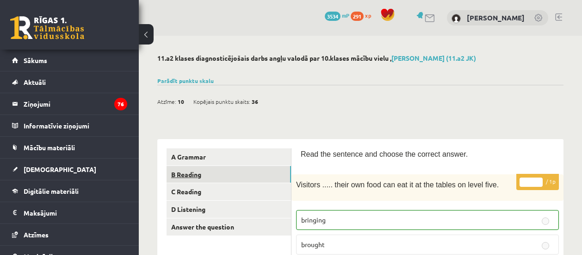
click at [264, 170] on link "B Reading" at bounding box center [229, 174] width 125 height 17
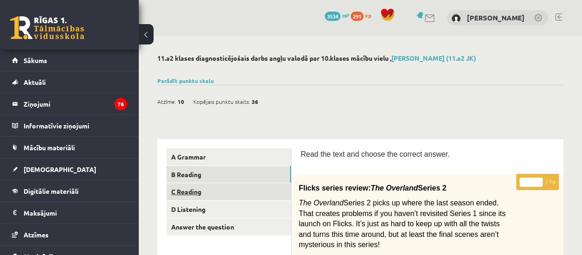
click at [242, 196] on link "C Reading" at bounding box center [229, 191] width 125 height 17
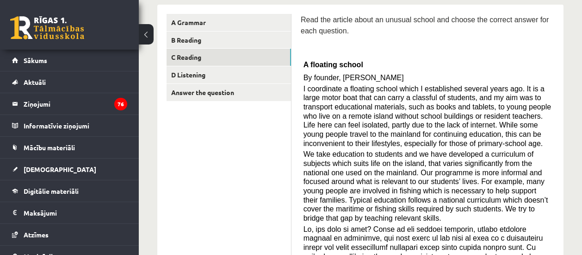
scroll to position [119, 0]
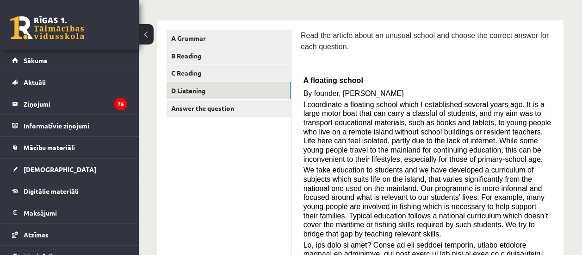
click at [272, 89] on link "D Listening" at bounding box center [229, 90] width 125 height 17
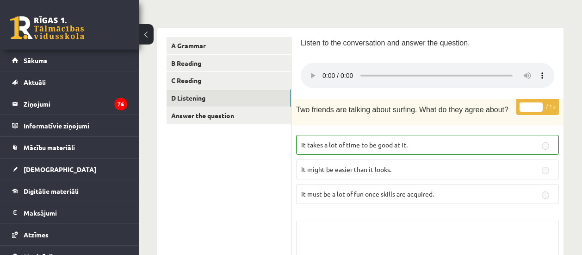
scroll to position [101, 0]
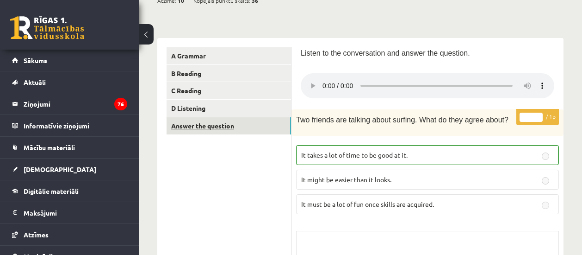
click at [247, 132] on link "Answer the question" at bounding box center [229, 125] width 125 height 17
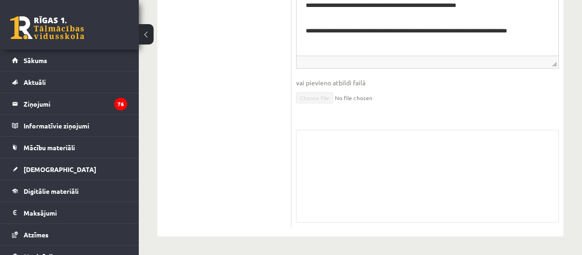
scroll to position [0, 0]
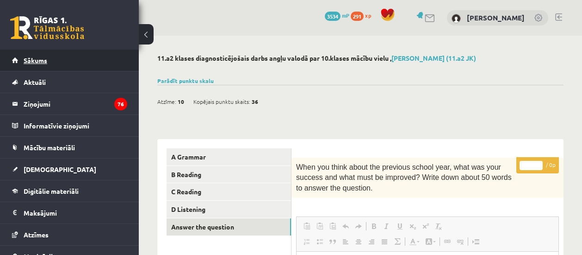
click at [81, 60] on link "Sākums" at bounding box center [69, 60] width 115 height 21
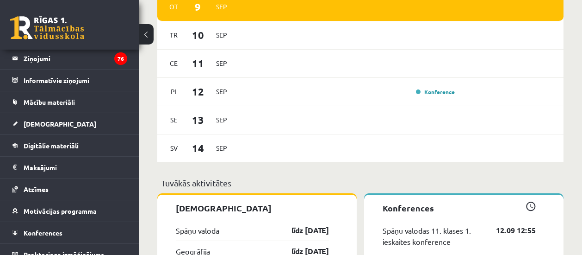
scroll to position [46, 0]
